Goal: Use online tool/utility

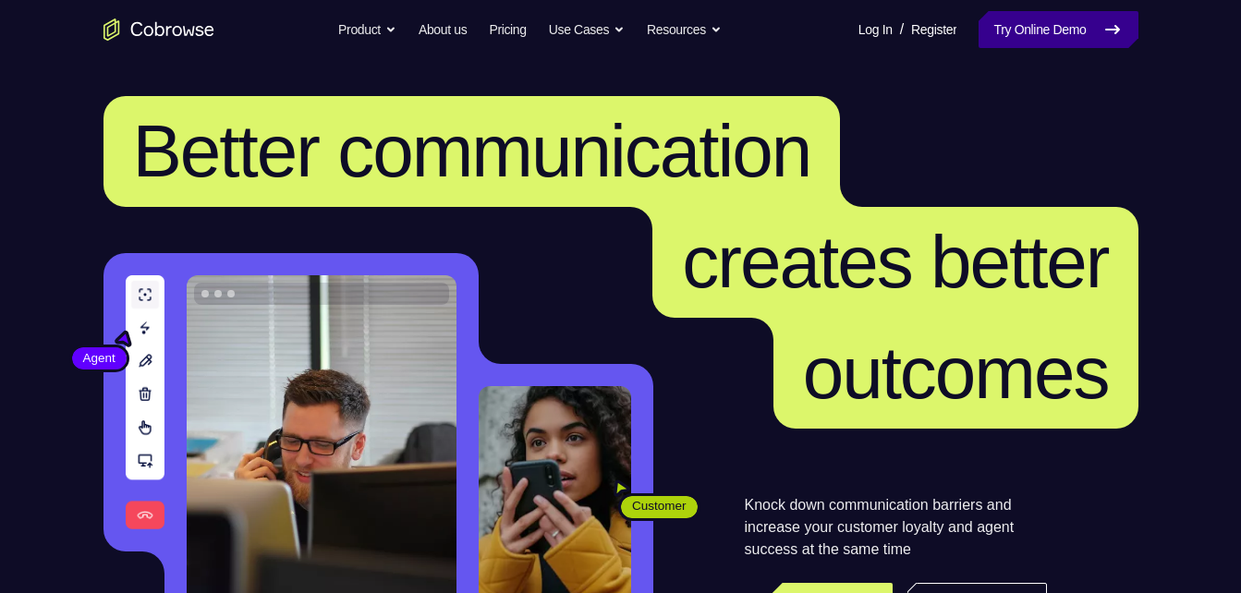
click at [1104, 19] on icon at bounding box center [1112, 29] width 22 height 22
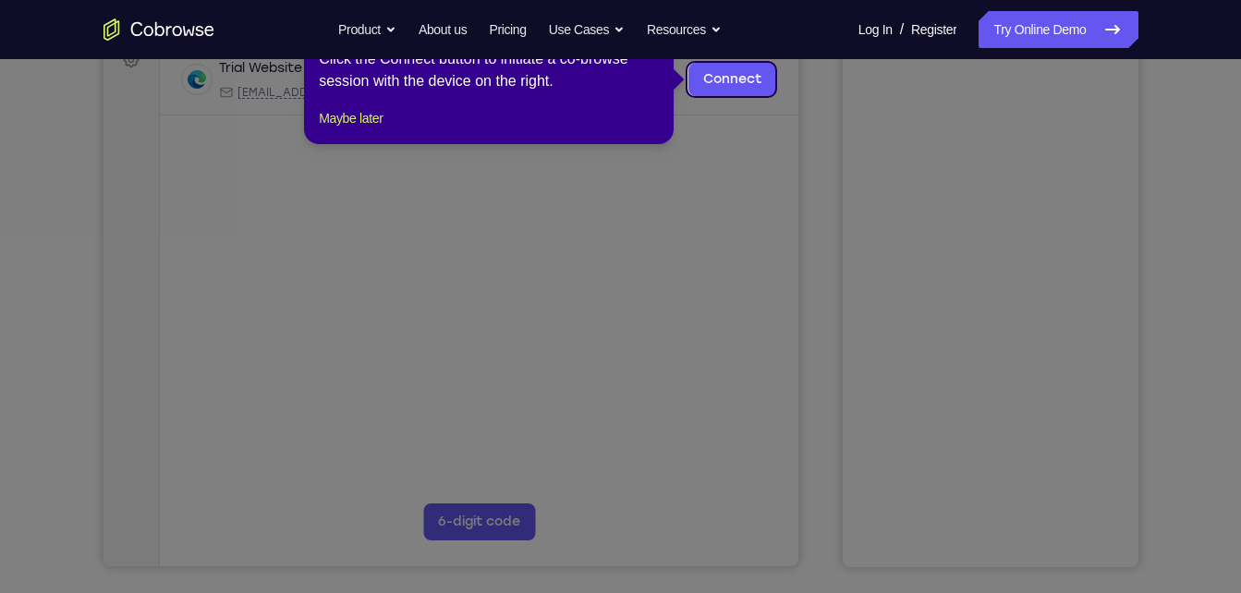
scroll to position [298, 0]
click at [729, 91] on link "Connect" at bounding box center [731, 74] width 88 height 33
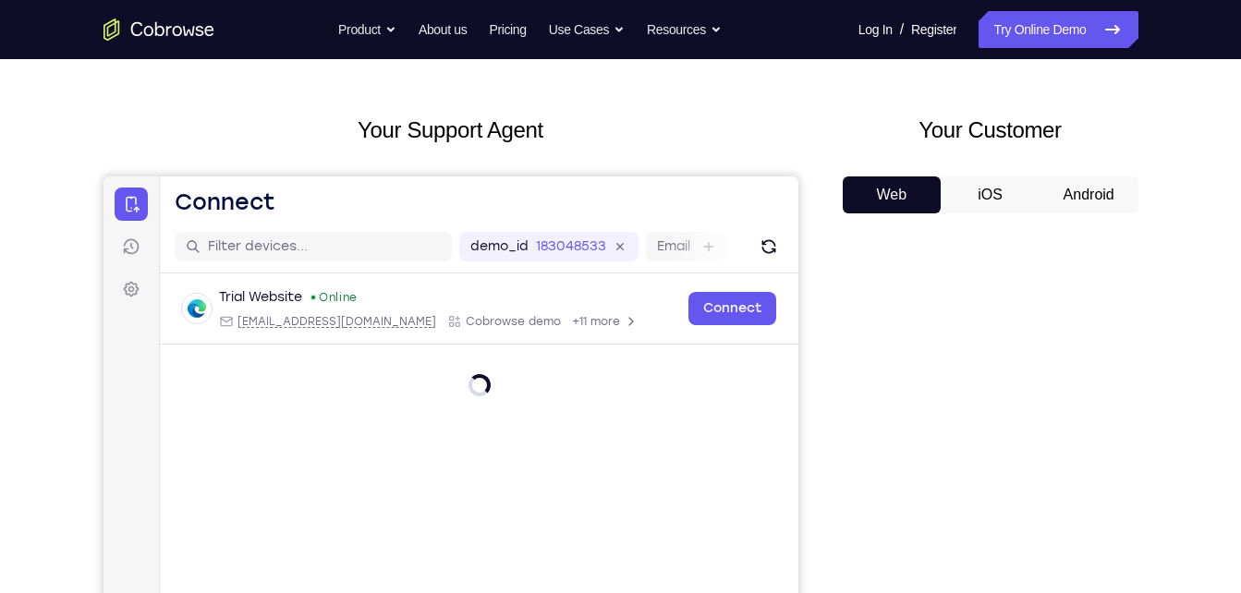
scroll to position [62, 0]
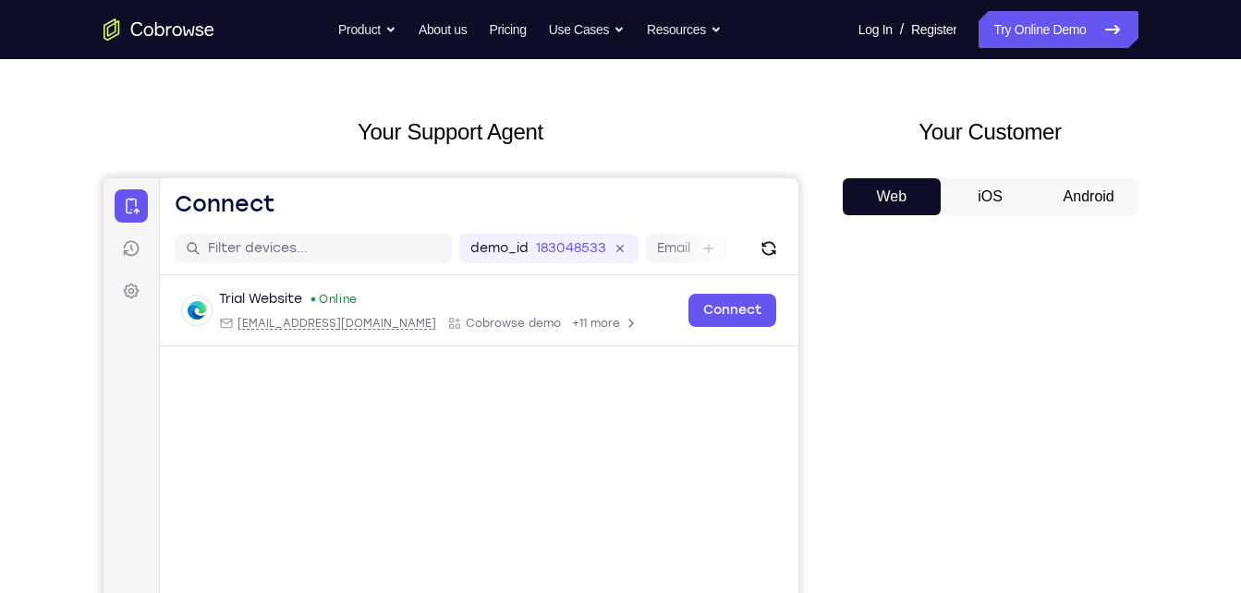
click at [1091, 197] on button "Android" at bounding box center [1089, 196] width 99 height 37
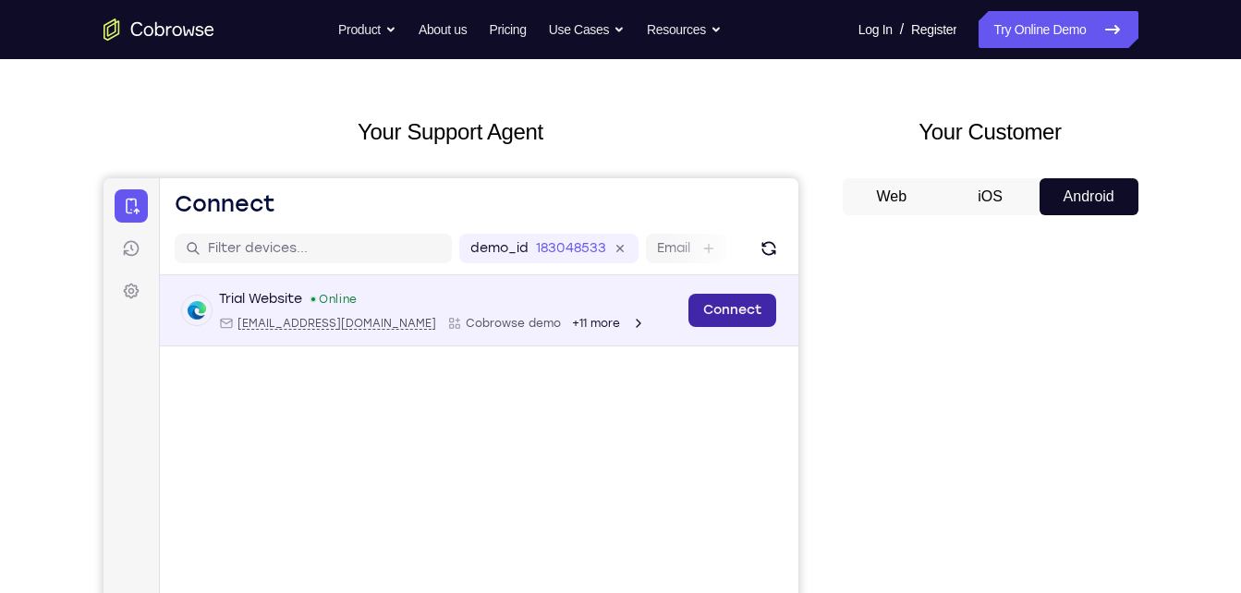
click at [736, 314] on link "Connect" at bounding box center [731, 310] width 88 height 33
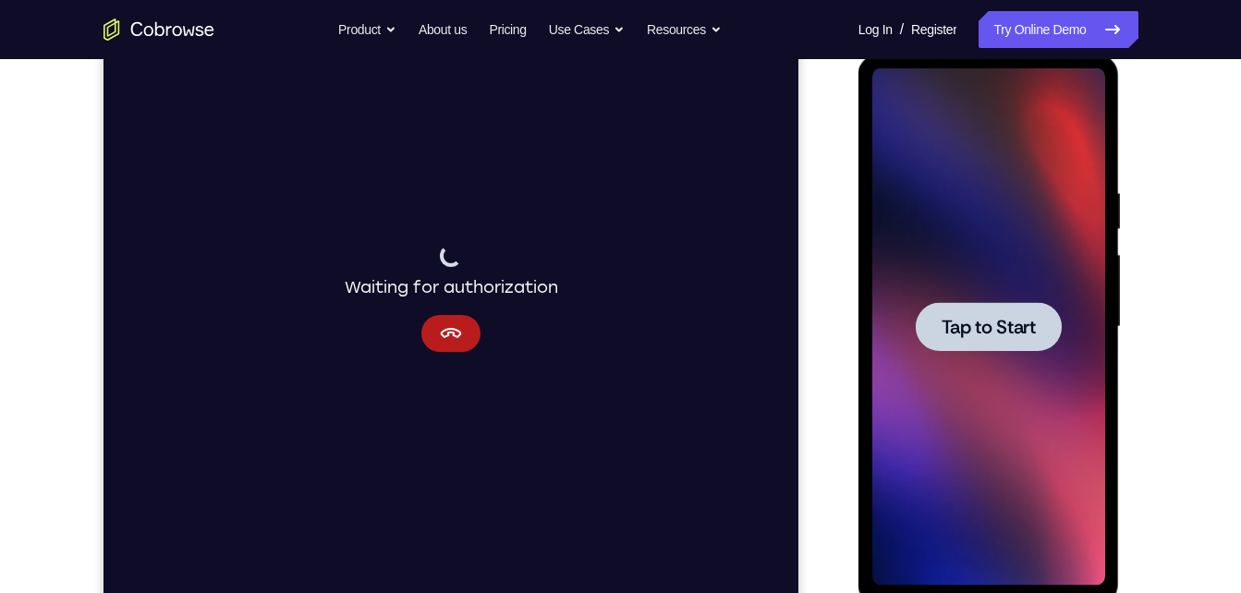
scroll to position [252, 0]
click at [961, 320] on span "Tap to Start" at bounding box center [989, 326] width 94 height 18
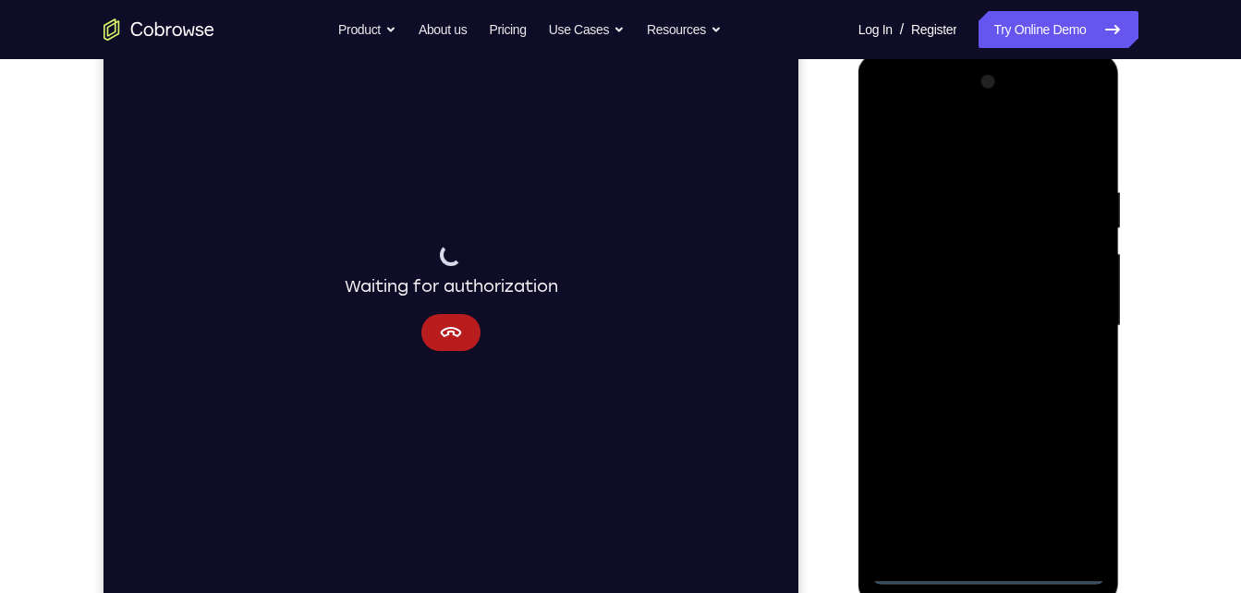
click at [983, 574] on div at bounding box center [988, 325] width 233 height 517
click at [1086, 503] on div at bounding box center [988, 325] width 233 height 517
click at [980, 143] on div at bounding box center [988, 325] width 233 height 517
click at [1068, 330] on div at bounding box center [988, 325] width 233 height 517
click at [963, 359] on div at bounding box center [988, 325] width 233 height 517
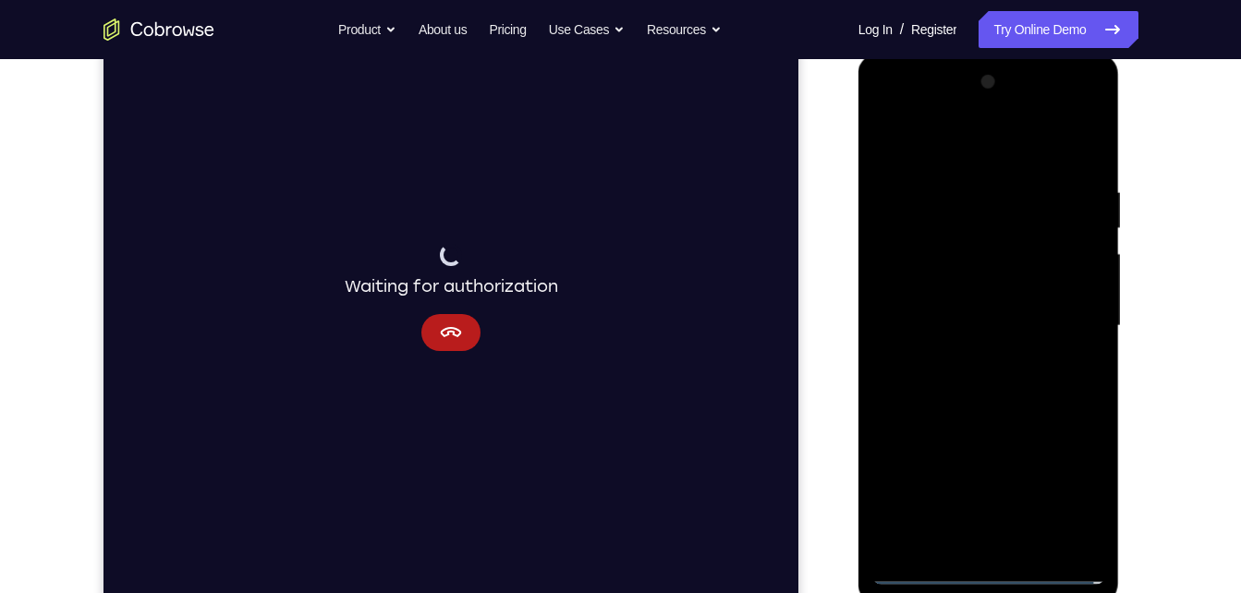
click at [963, 315] on div at bounding box center [988, 325] width 233 height 517
click at [960, 295] on div at bounding box center [988, 325] width 233 height 517
click at [960, 325] on div at bounding box center [988, 325] width 233 height 517
click at [955, 395] on div at bounding box center [988, 325] width 233 height 517
click at [1096, 160] on div at bounding box center [988, 325] width 233 height 517
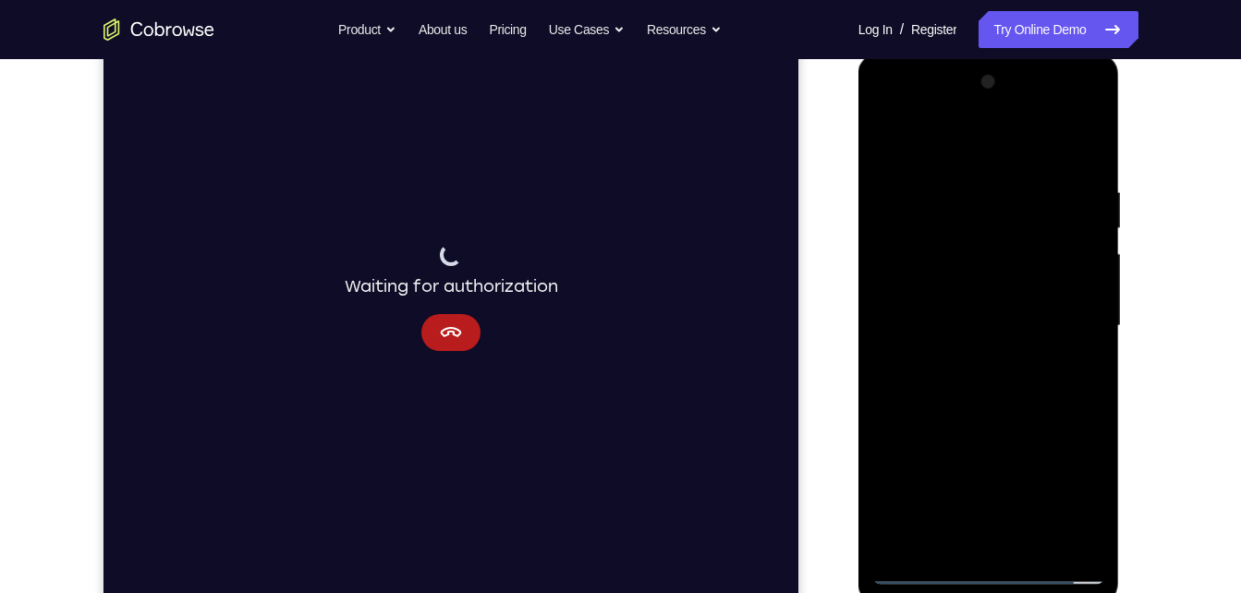
click at [1019, 546] on div at bounding box center [988, 325] width 233 height 517
click at [1003, 430] on div at bounding box center [988, 325] width 233 height 517
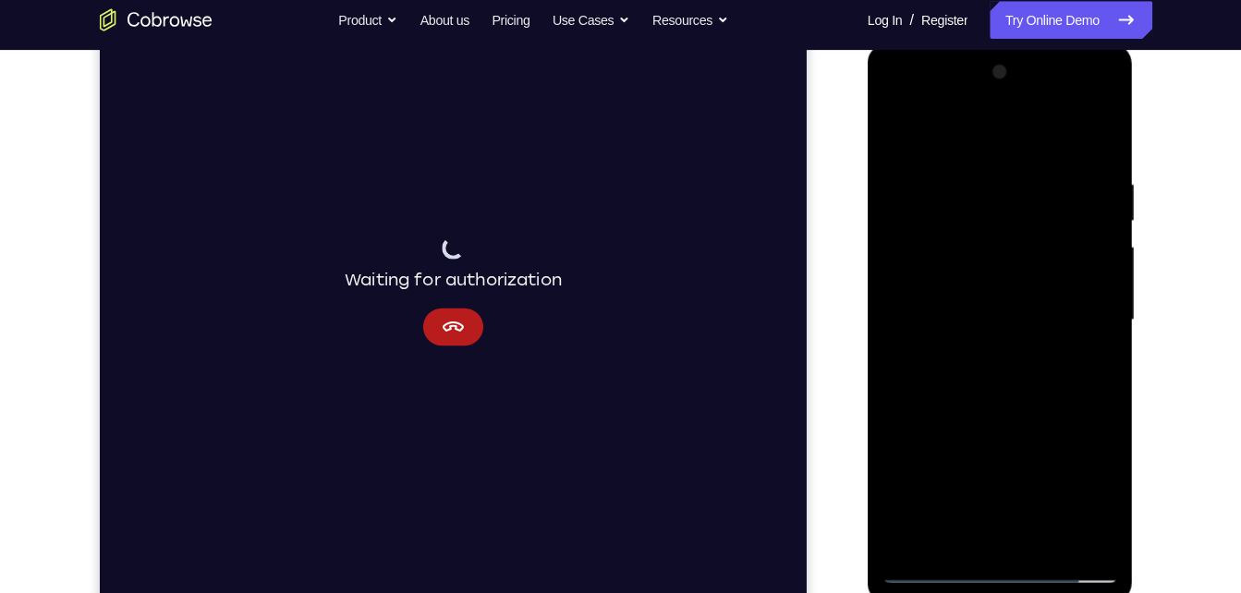
scroll to position [260, 0]
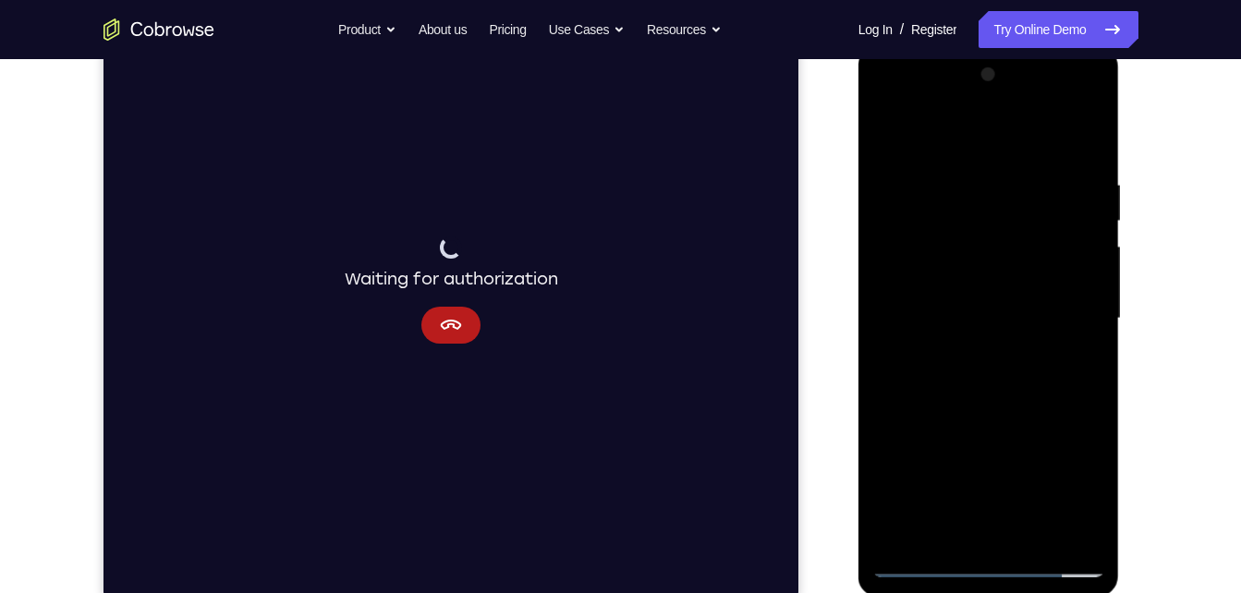
click at [899, 133] on div at bounding box center [988, 318] width 233 height 517
click at [966, 176] on div at bounding box center [988, 318] width 233 height 517
click at [1087, 533] on div at bounding box center [988, 318] width 233 height 517
click at [1077, 444] on div at bounding box center [988, 318] width 233 height 517
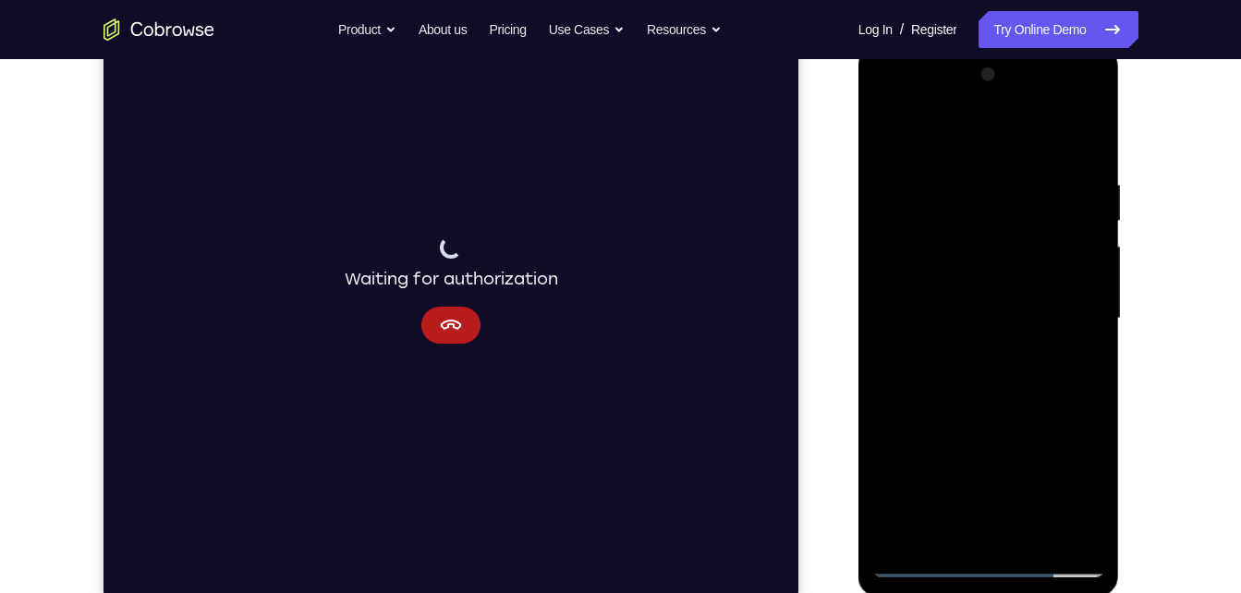
click at [1077, 444] on div at bounding box center [988, 318] width 233 height 517
click at [1086, 528] on div at bounding box center [988, 318] width 233 height 517
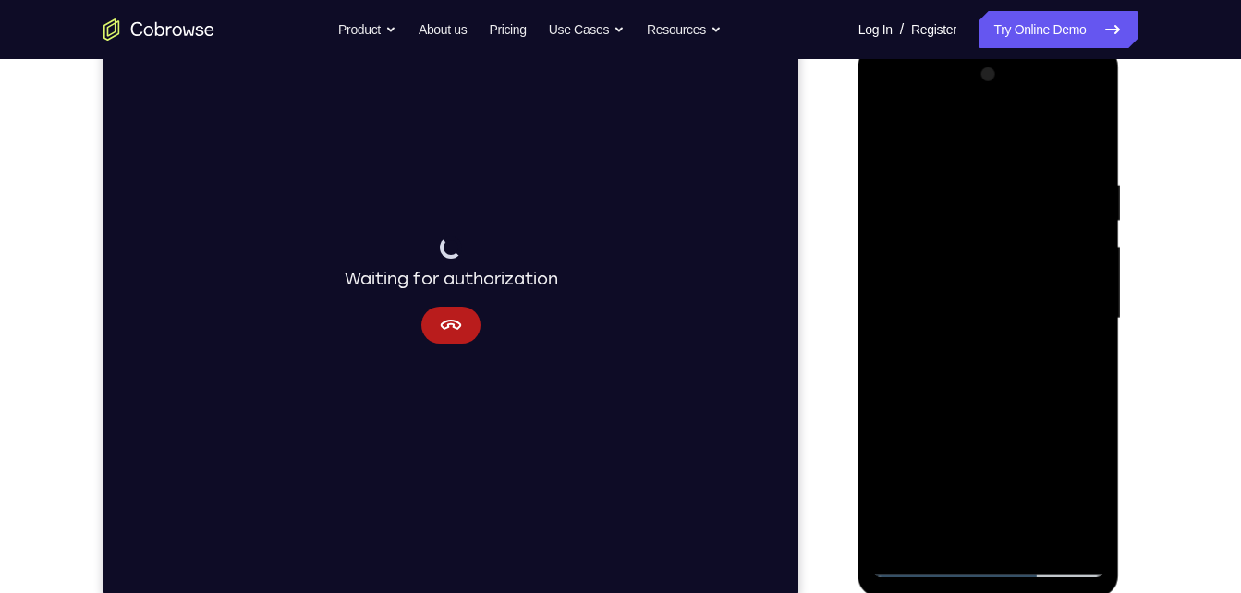
click at [1086, 528] on div at bounding box center [988, 318] width 233 height 517
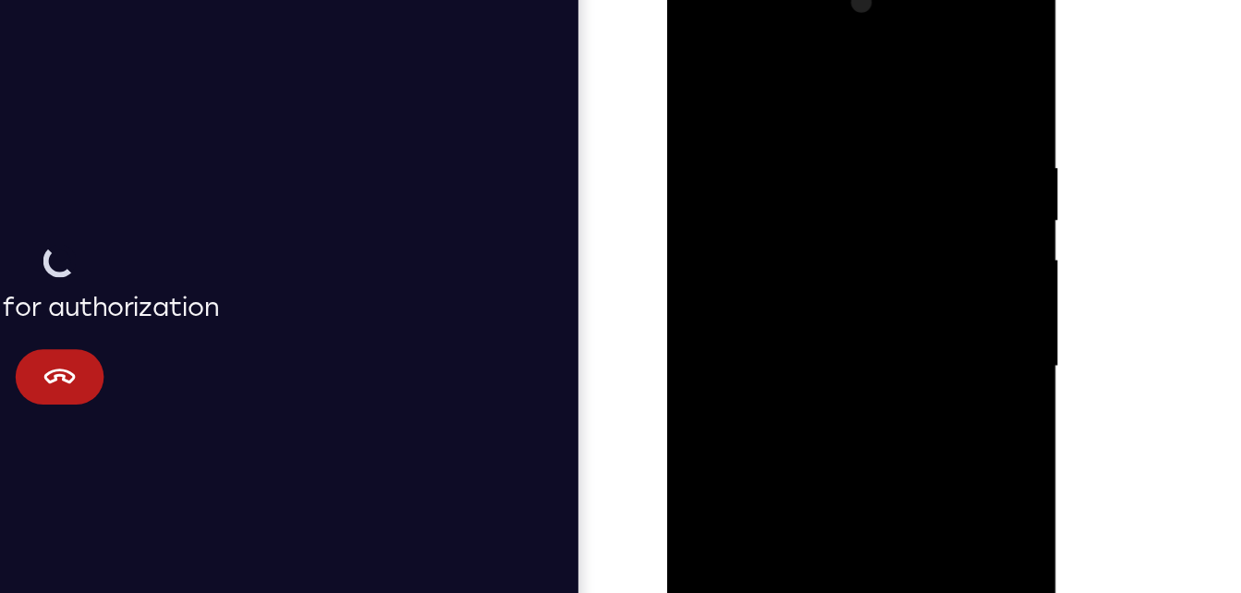
click at [893, 55] on div at bounding box center [797, 232] width 233 height 517
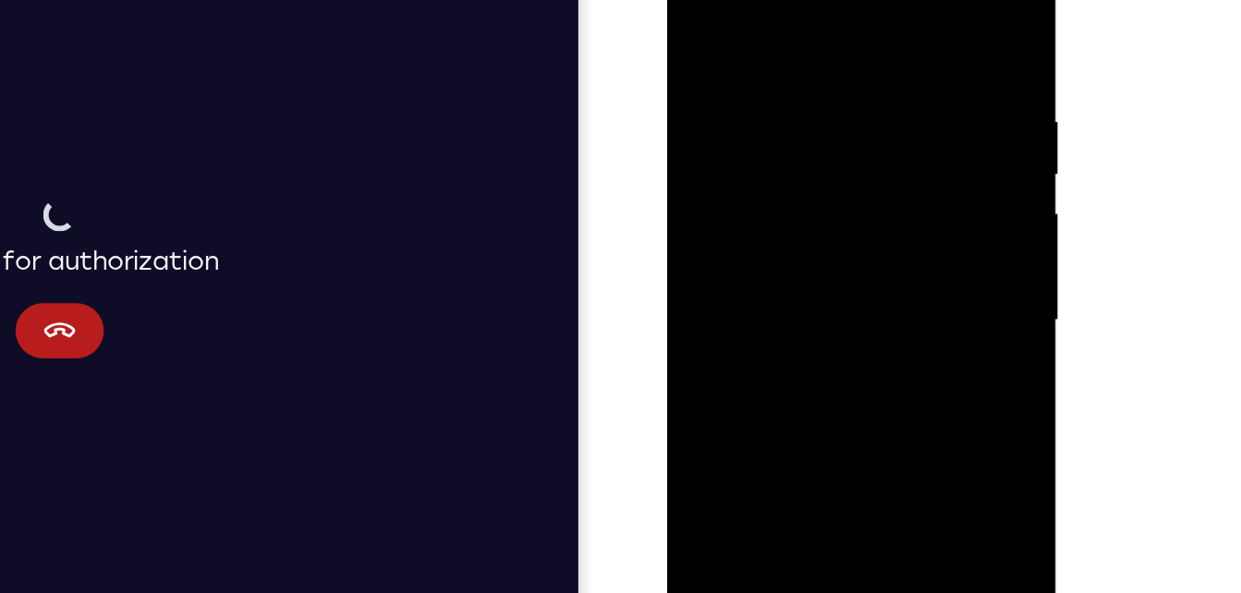
click at [891, 47] on div at bounding box center [797, 187] width 233 height 517
click at [891, 52] on div at bounding box center [797, 187] width 233 height 517
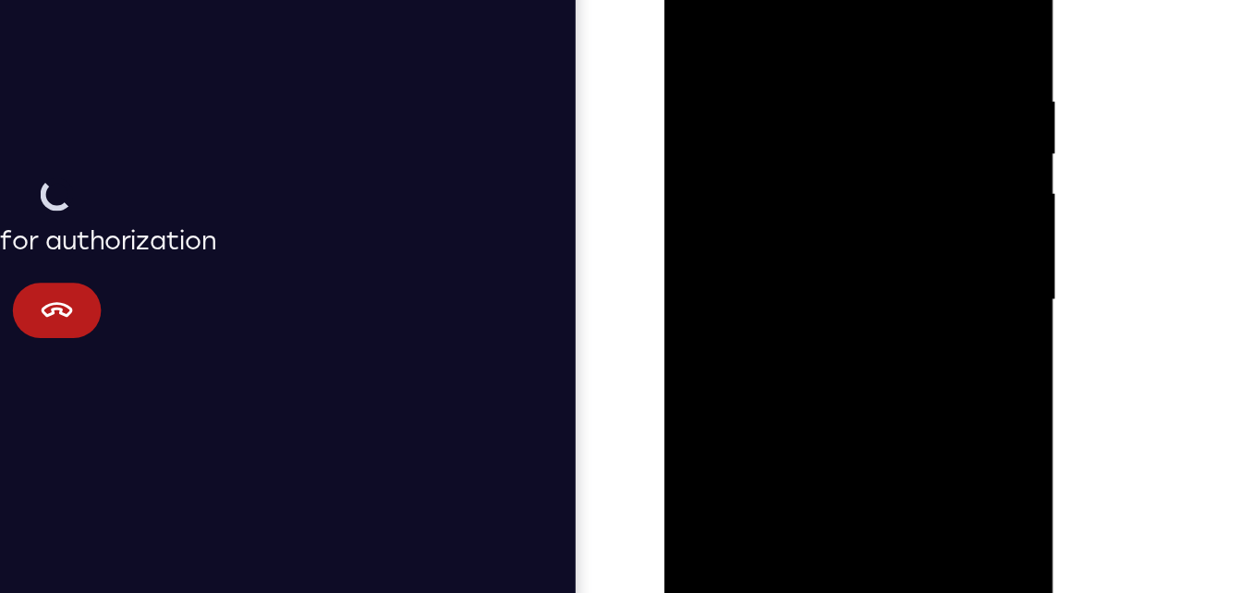
click at [894, 0] on div at bounding box center [794, 167] width 233 height 517
drag, startPoint x: 883, startPoint y: 14, endPoint x: 786, endPoint y: 22, distance: 97.4
click at [786, 22] on div at bounding box center [794, 167] width 233 height 517
click at [857, 19] on div at bounding box center [794, 167] width 233 height 517
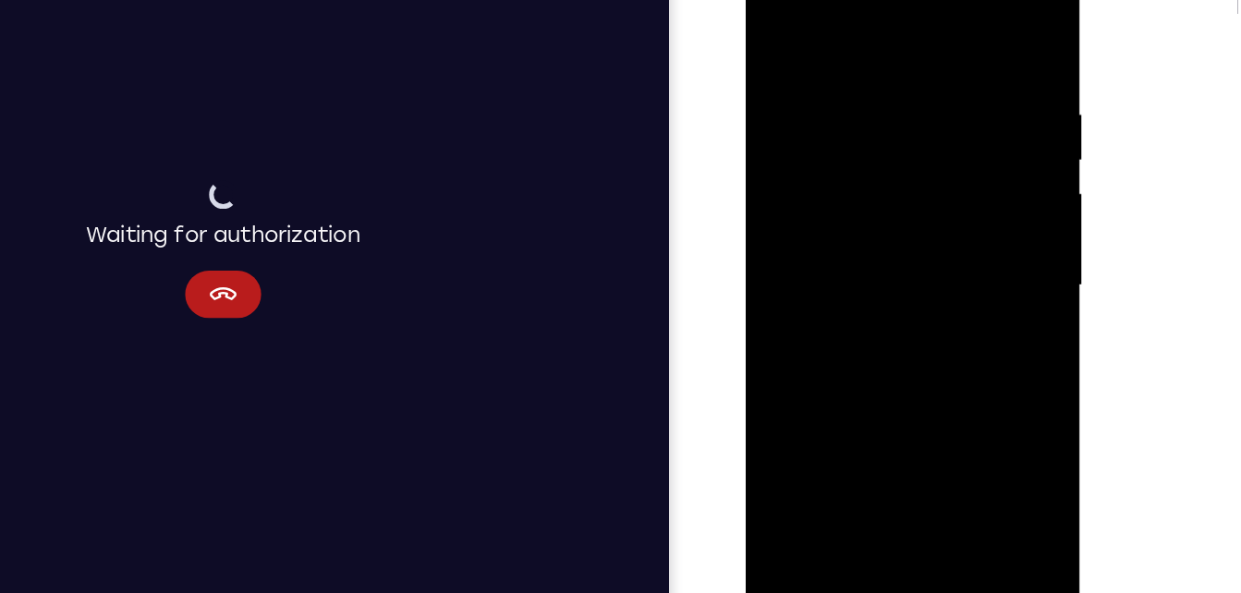
click at [837, 218] on div at bounding box center [876, 208] width 233 height 517
click at [859, 181] on div at bounding box center [876, 208] width 233 height 517
click at [775, 382] on div at bounding box center [876, 208] width 233 height 517
click at [792, 327] on div at bounding box center [876, 208] width 233 height 517
click at [831, 367] on div at bounding box center [876, 208] width 233 height 517
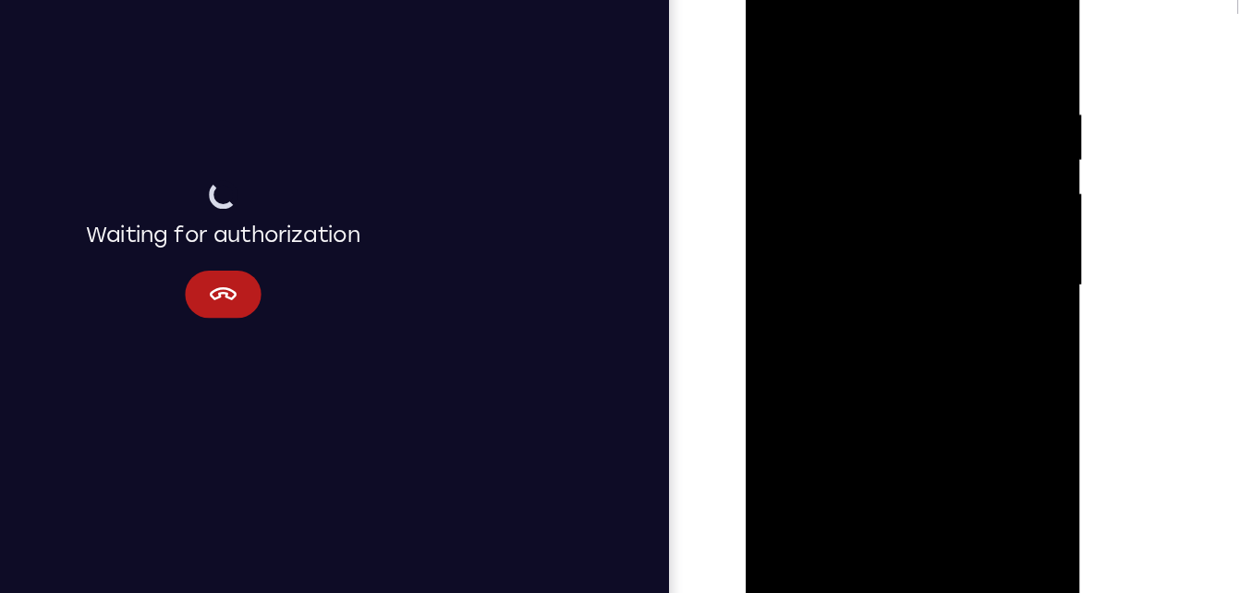
click at [825, 417] on div at bounding box center [876, 208] width 233 height 517
click at [925, 334] on div at bounding box center [876, 208] width 233 height 517
click at [972, 183] on div at bounding box center [876, 208] width 233 height 517
click at [774, 22] on div at bounding box center [876, 208] width 233 height 517
click at [967, 164] on div at bounding box center [876, 208] width 233 height 517
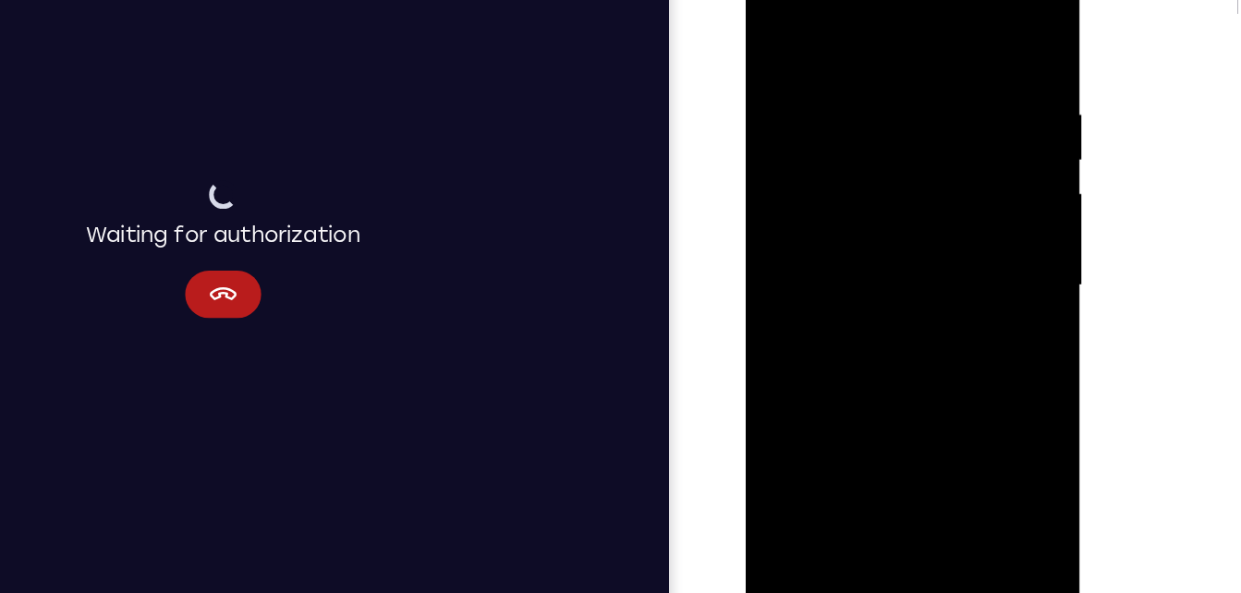
click at [977, 165] on div at bounding box center [876, 208] width 233 height 517
click at [771, 20] on div at bounding box center [876, 208] width 233 height 517
click at [967, 25] on div at bounding box center [876, 208] width 233 height 517
